Goal: Information Seeking & Learning: Learn about a topic

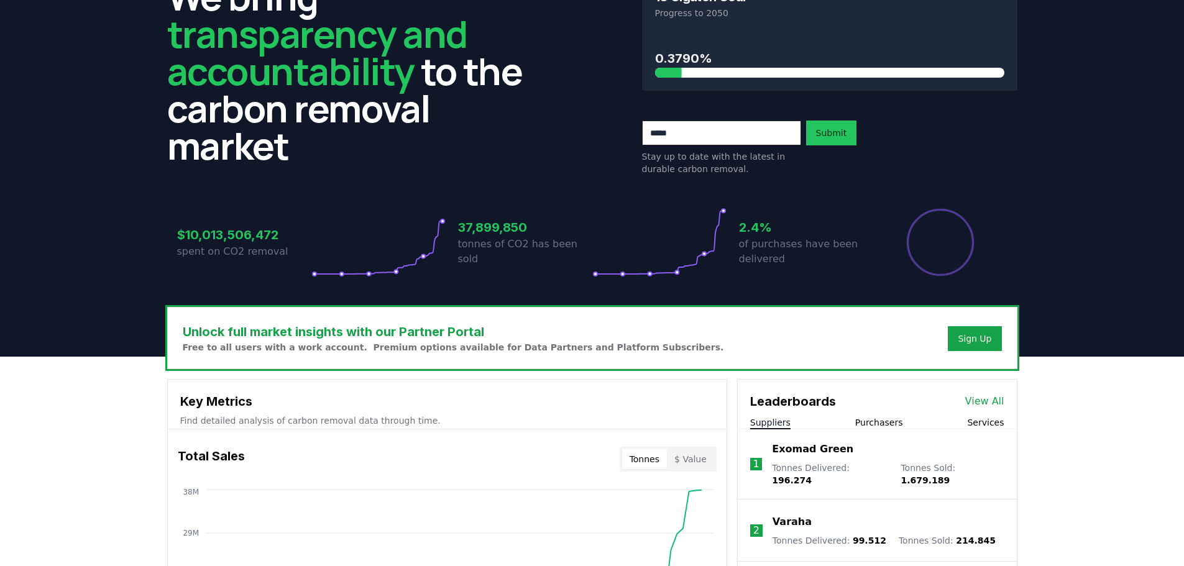
scroll to position [373, 0]
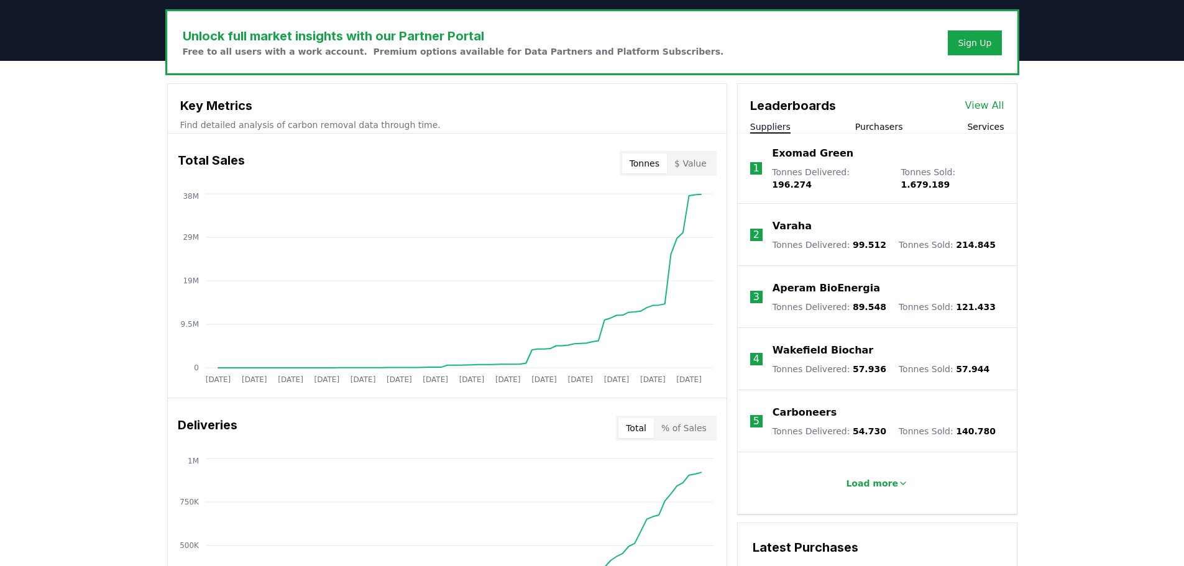
click at [696, 170] on button "$ Value" at bounding box center [690, 164] width 47 height 20
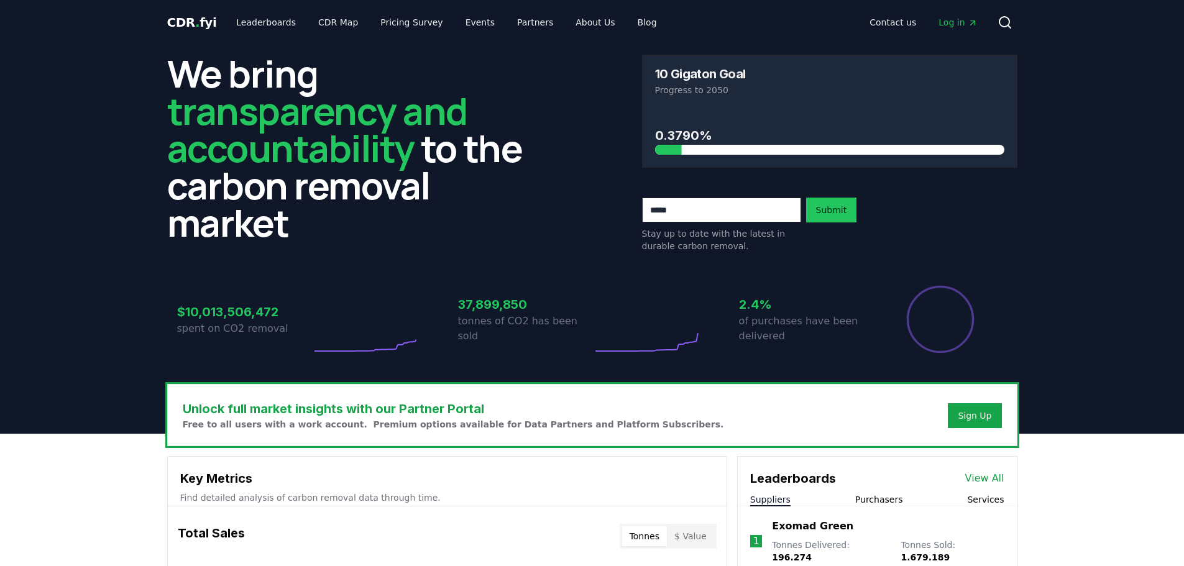
scroll to position [311, 0]
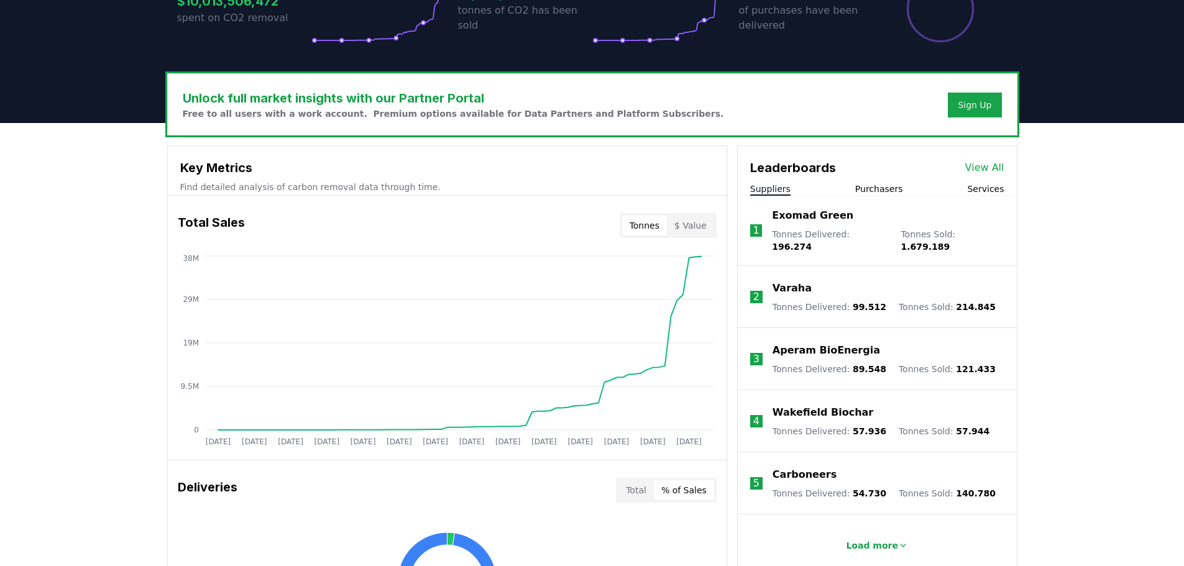
click at [685, 483] on button "% of Sales" at bounding box center [684, 491] width 60 height 20
click at [687, 488] on button "% of Sales" at bounding box center [684, 491] width 60 height 20
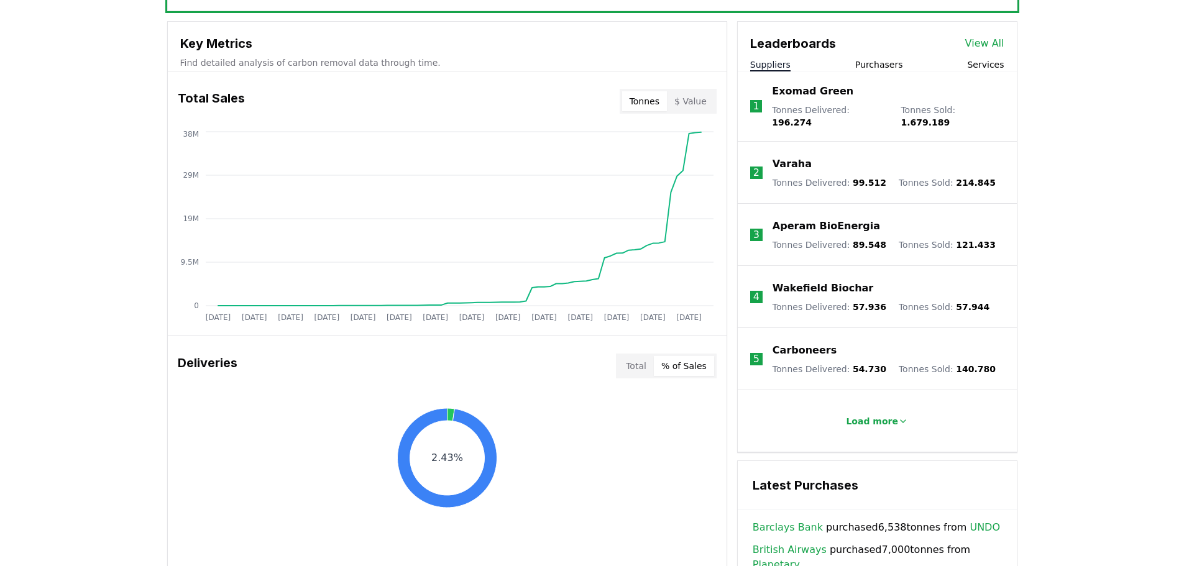
scroll to position [622, 0]
